Goal: Book appointment/travel/reservation

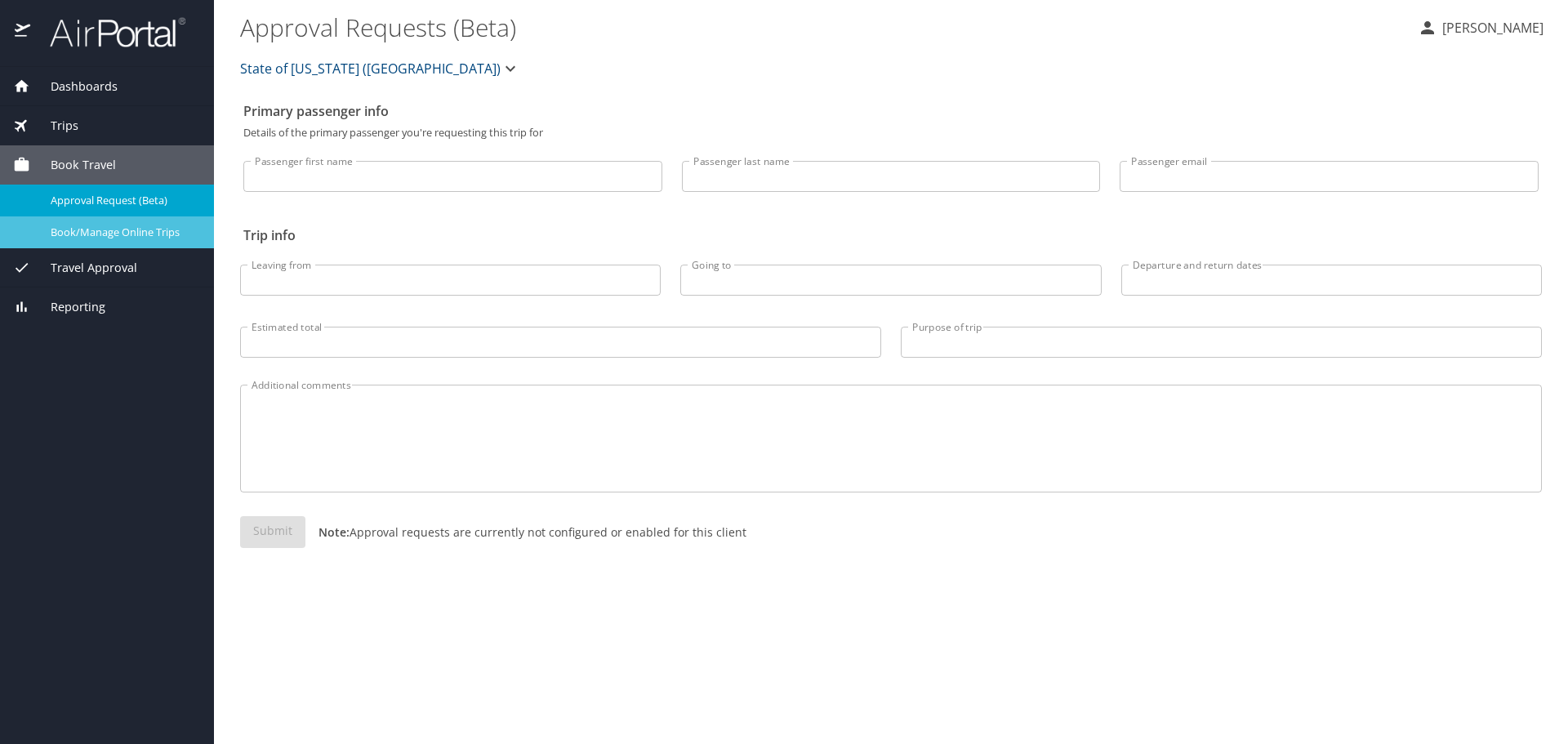
click at [95, 228] on span "Book/Manage Online Trips" at bounding box center [122, 232] width 144 height 16
